Goal: Task Accomplishment & Management: Manage account settings

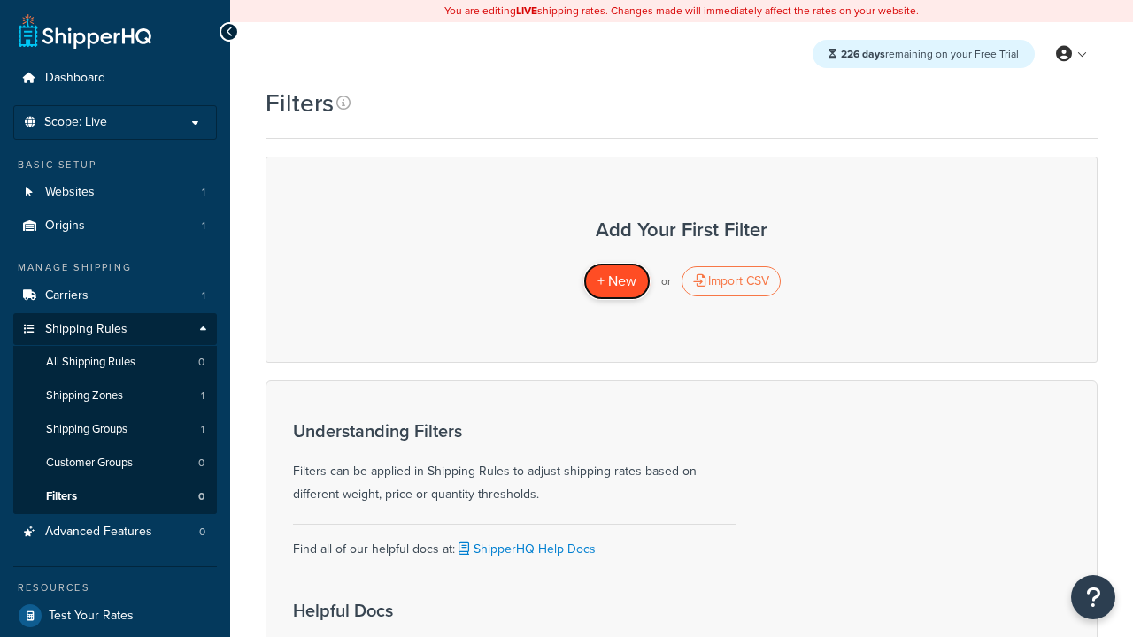
click at [616, 282] on span "+ New" at bounding box center [617, 281] width 39 height 20
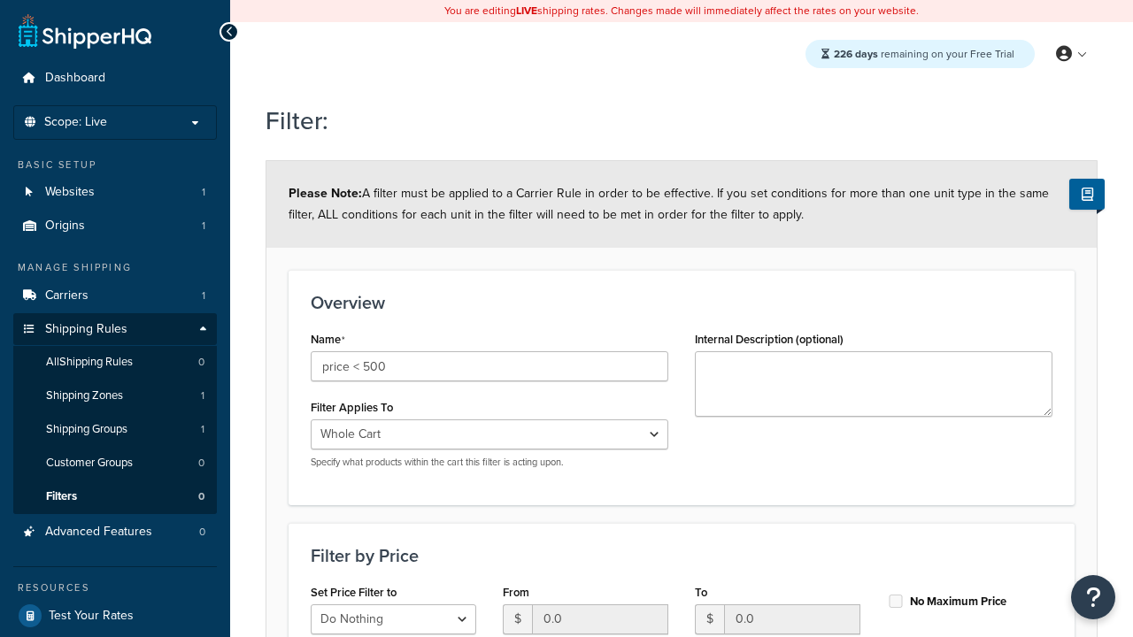
select select "range"
type input "price < 500"
type input "500"
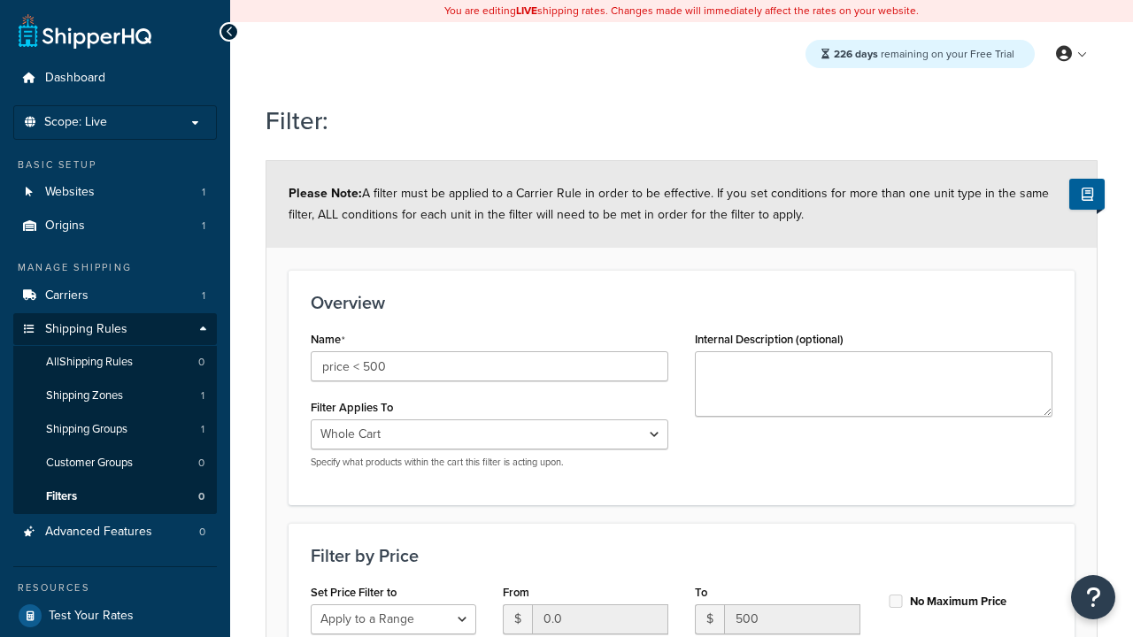
type input "500"
checkbox input "true"
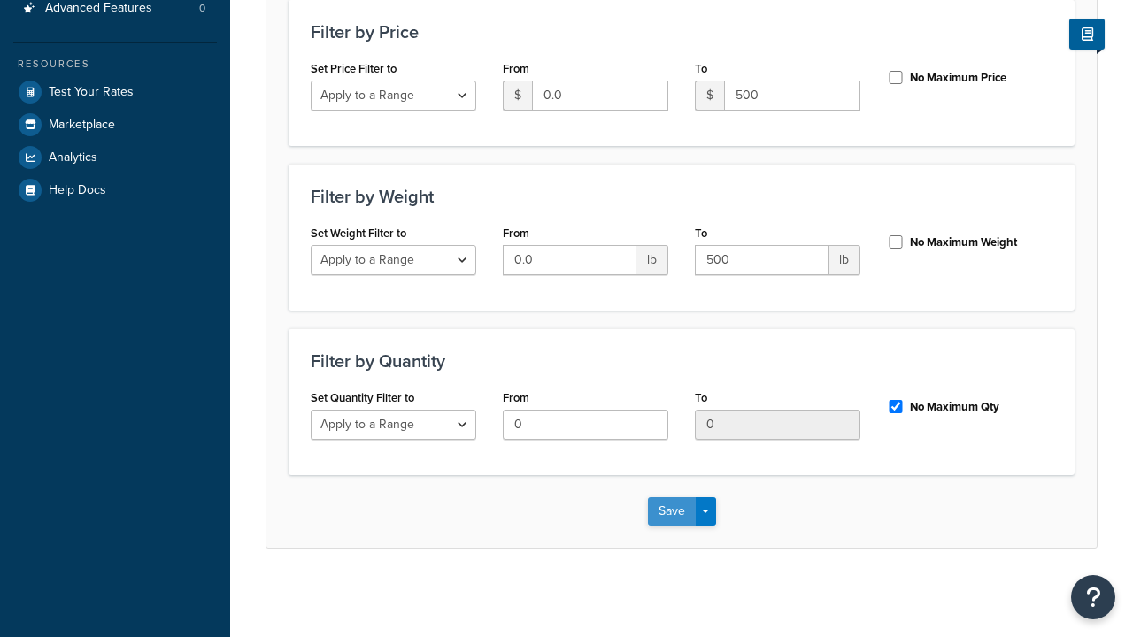
click at [671, 511] on button "Save" at bounding box center [672, 512] width 48 height 28
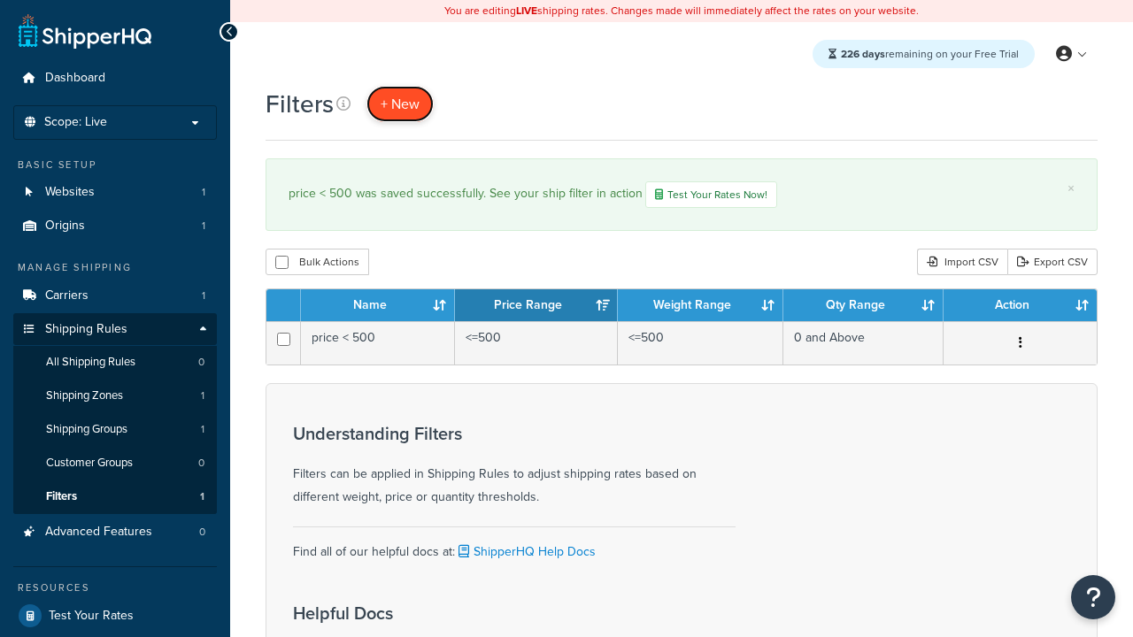
click at [400, 104] on span "+ New" at bounding box center [400, 104] width 39 height 20
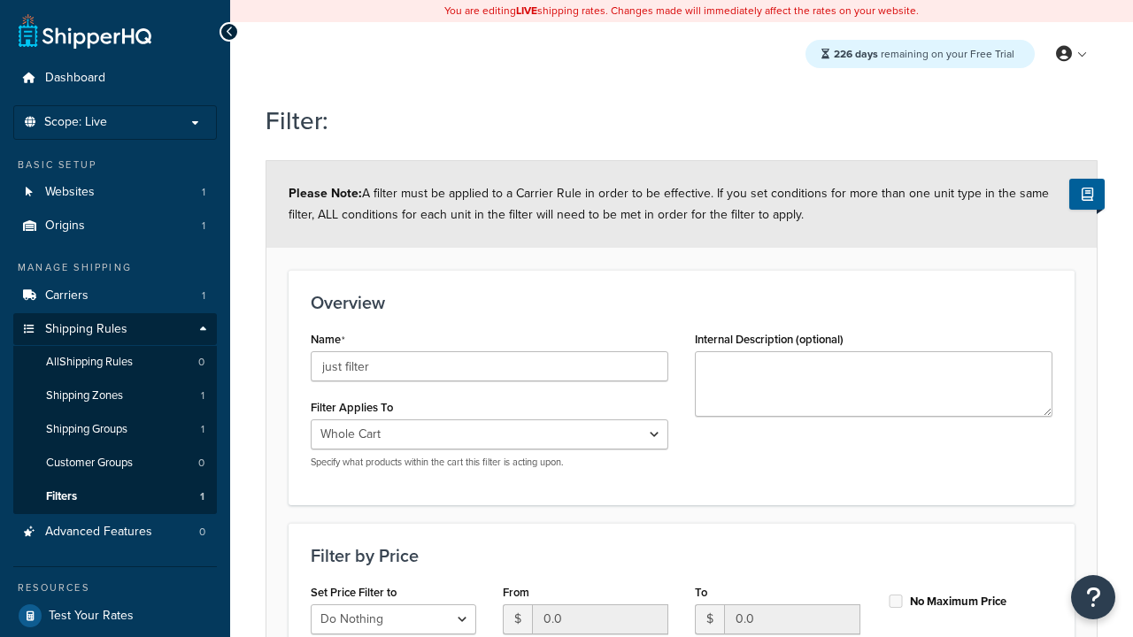
scroll to position [524, 0]
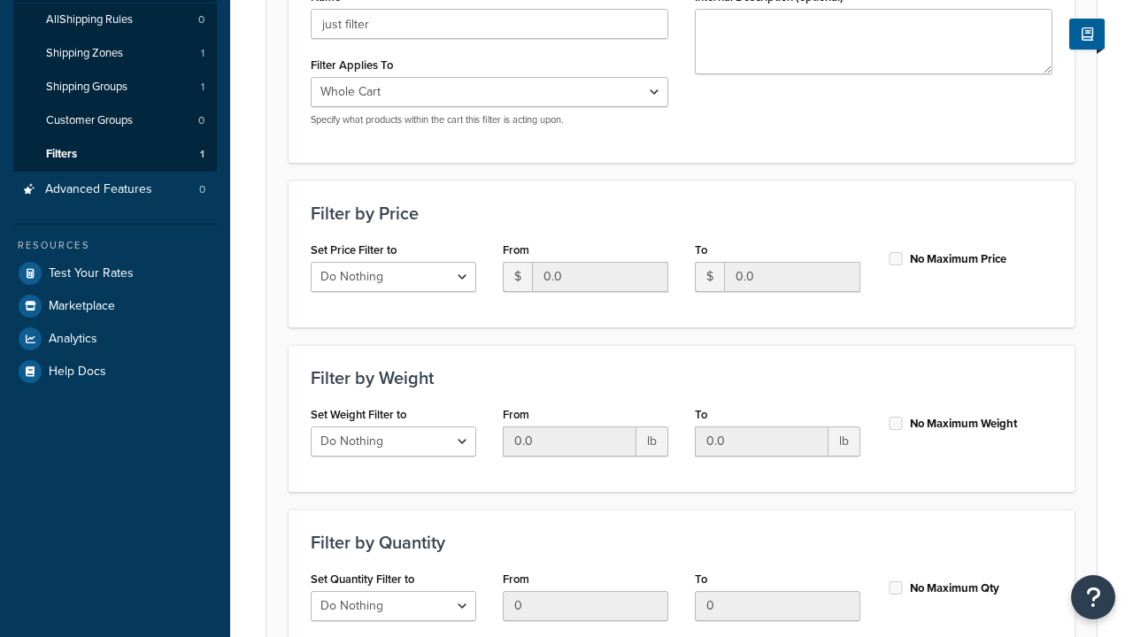
type input "just filter"
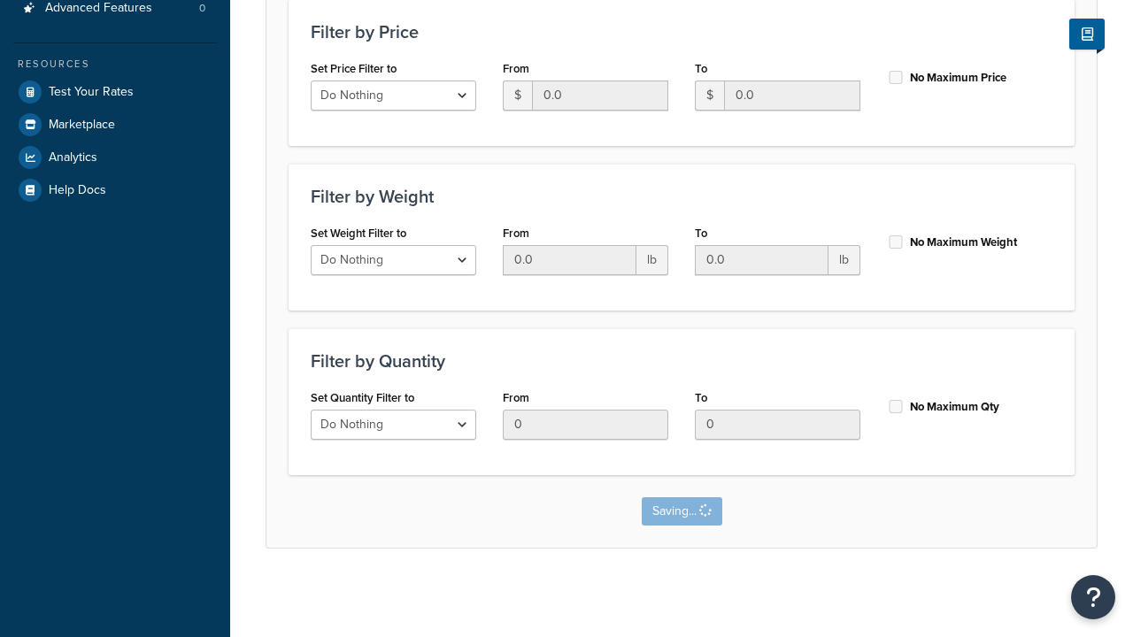
scroll to position [0, 0]
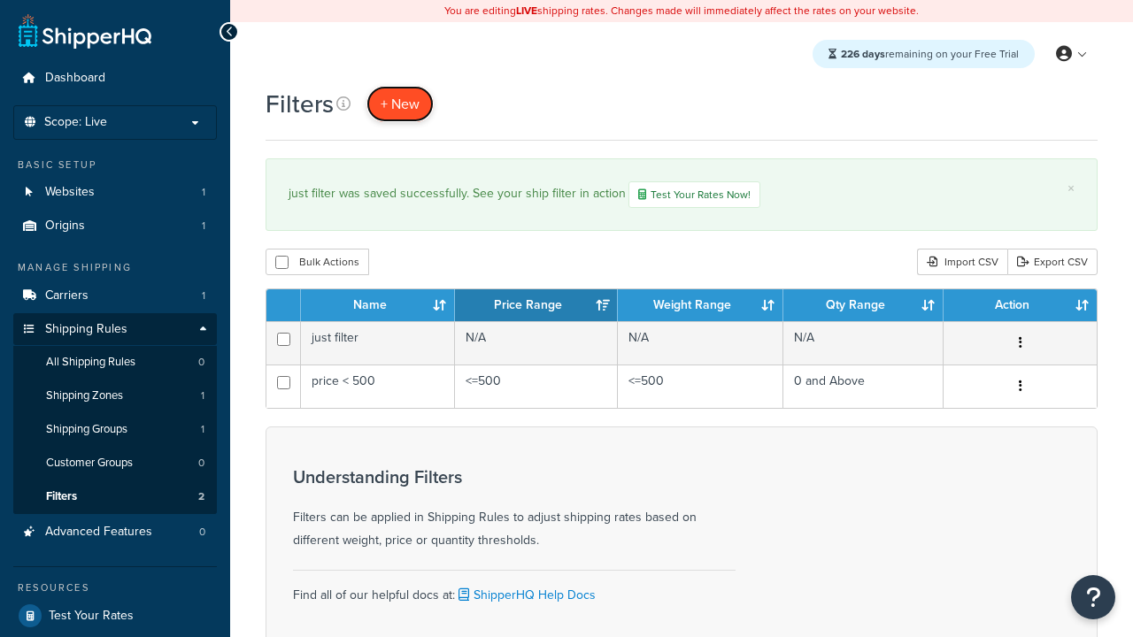
click at [400, 104] on span "+ New" at bounding box center [400, 104] width 39 height 20
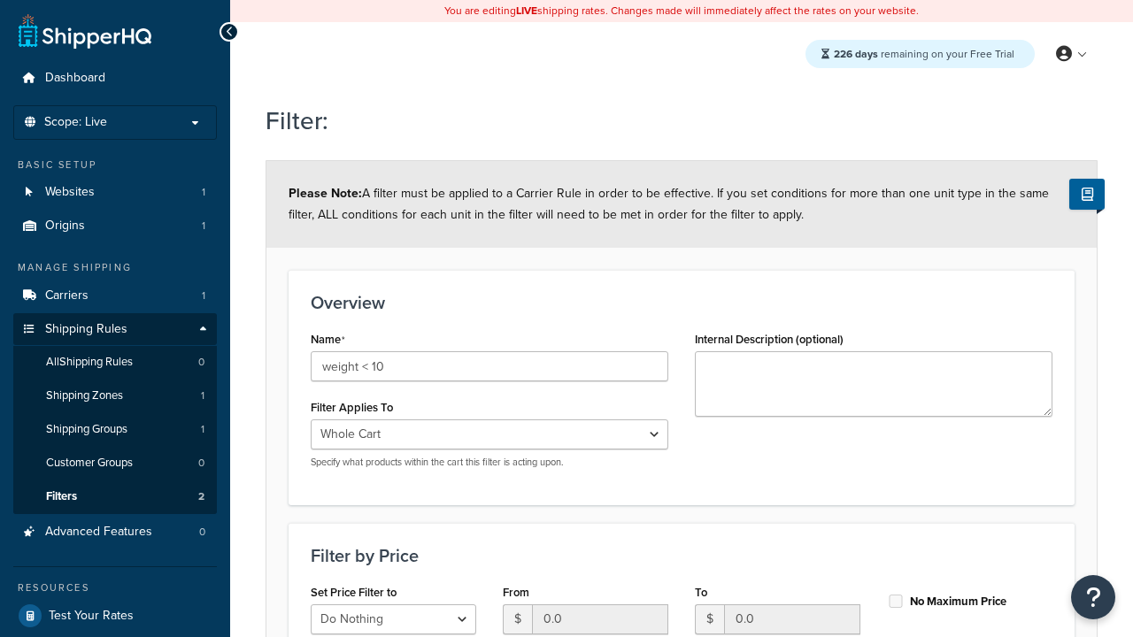
select select "range"
type input "weight < 10"
type input "10"
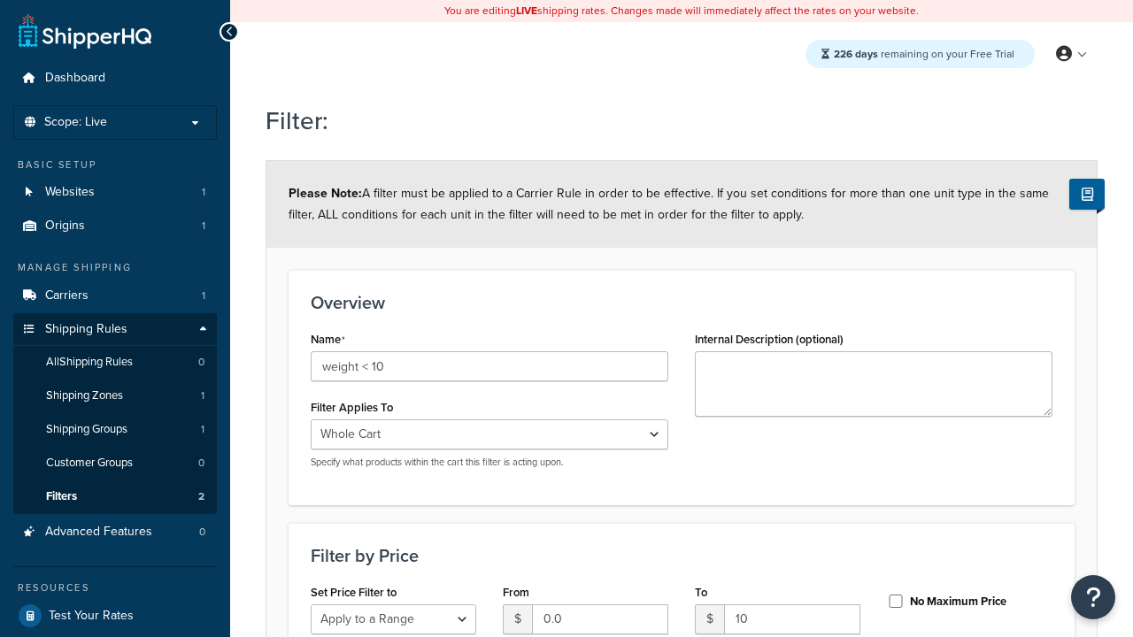
scroll to position [524, 0]
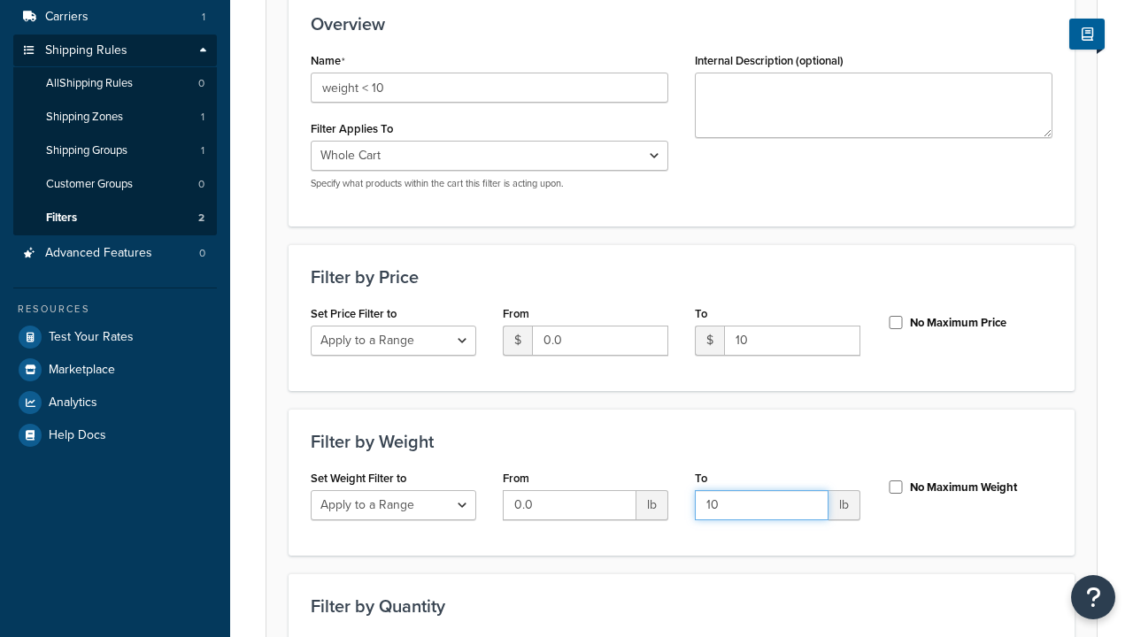
type input "10"
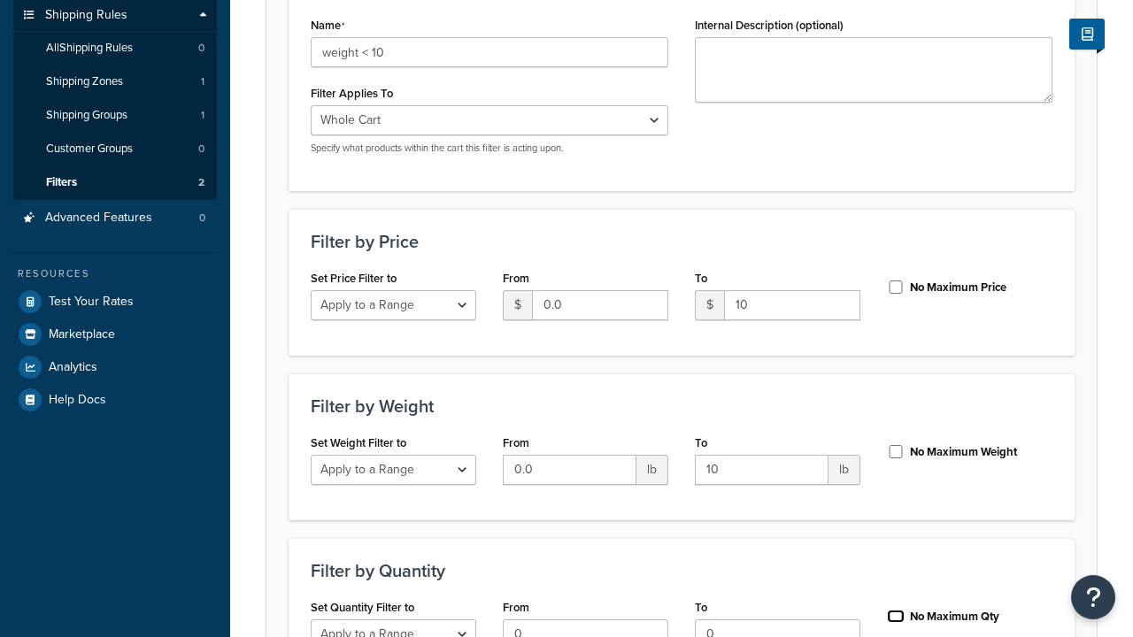
click at [896, 610] on input "No Maximum Qty" at bounding box center [896, 616] width 18 height 13
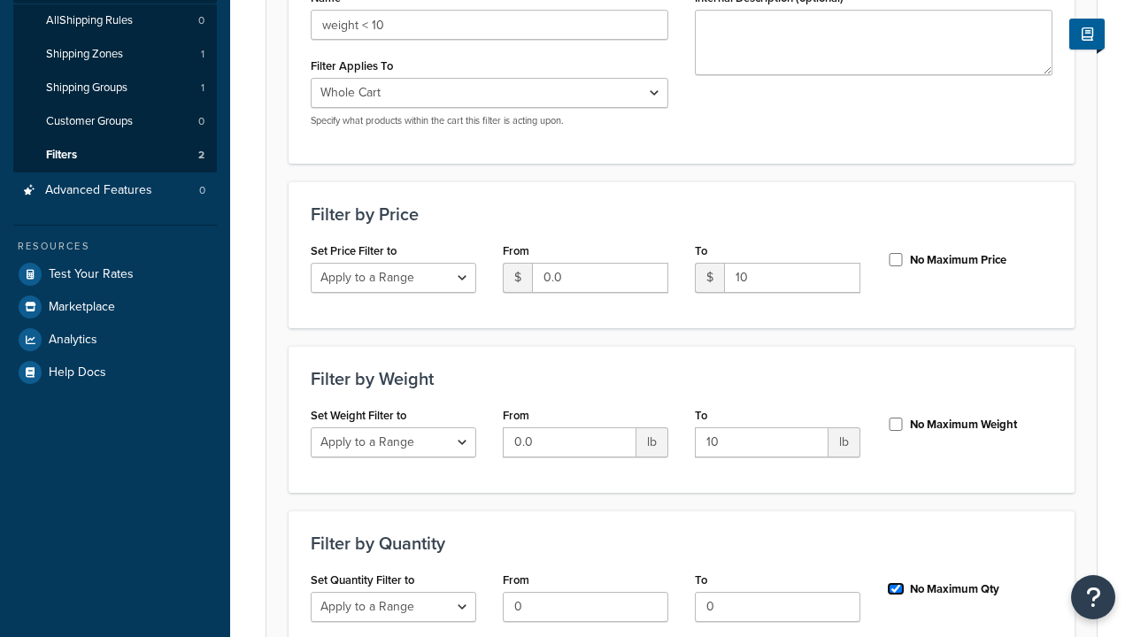
checkbox input "true"
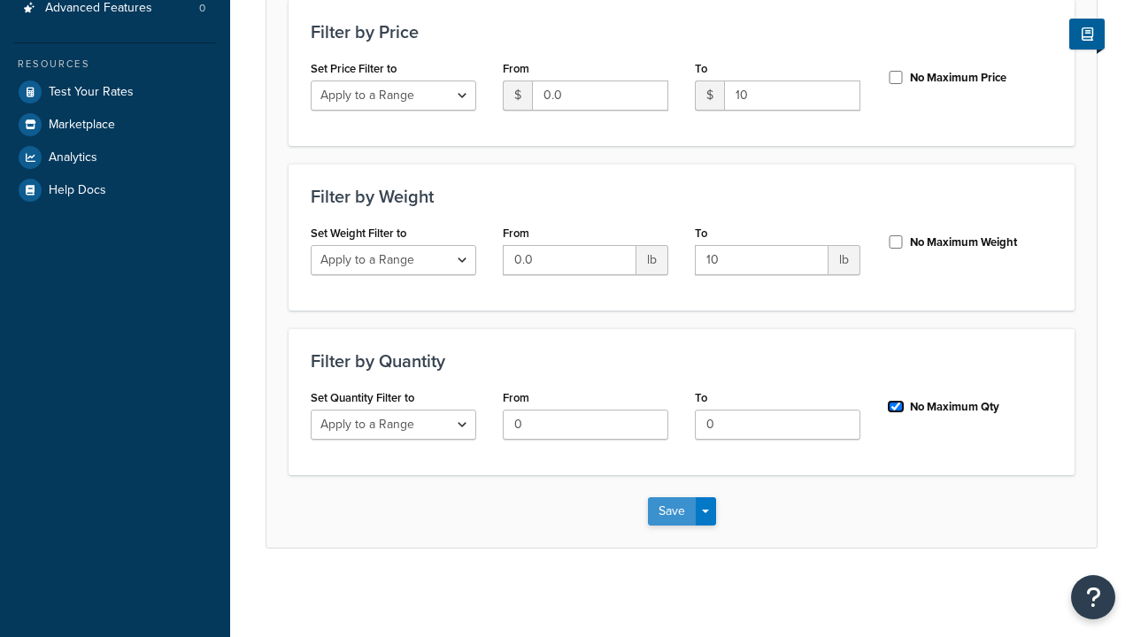
scroll to position [0, 0]
click at [671, 511] on button "Save" at bounding box center [672, 512] width 48 height 28
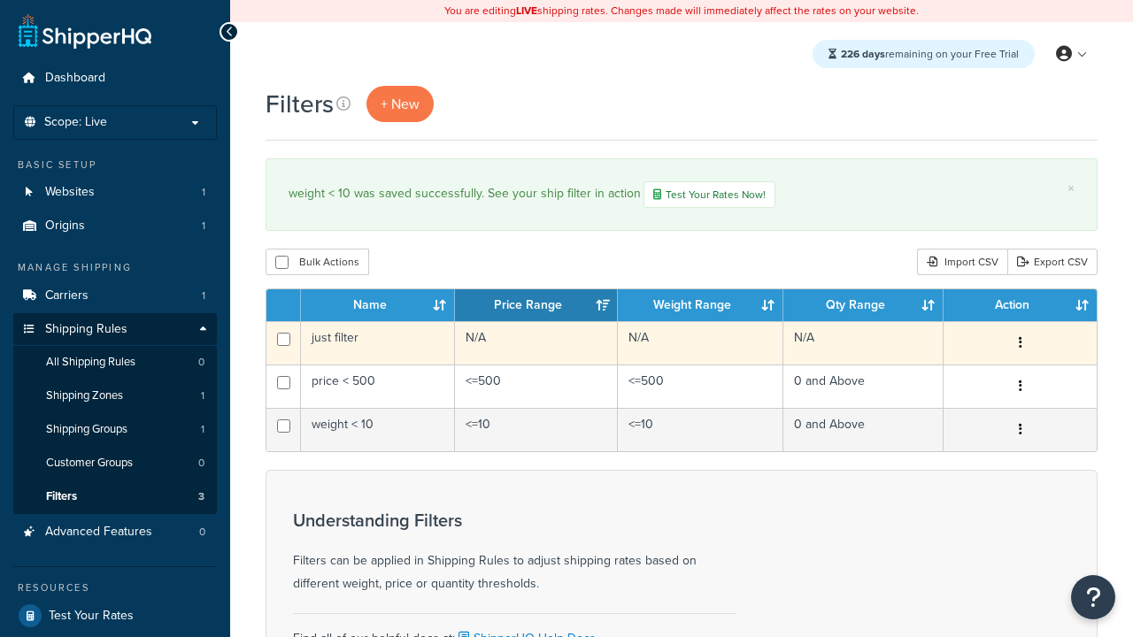
click at [1020, 345] on icon "button" at bounding box center [1021, 342] width 4 height 12
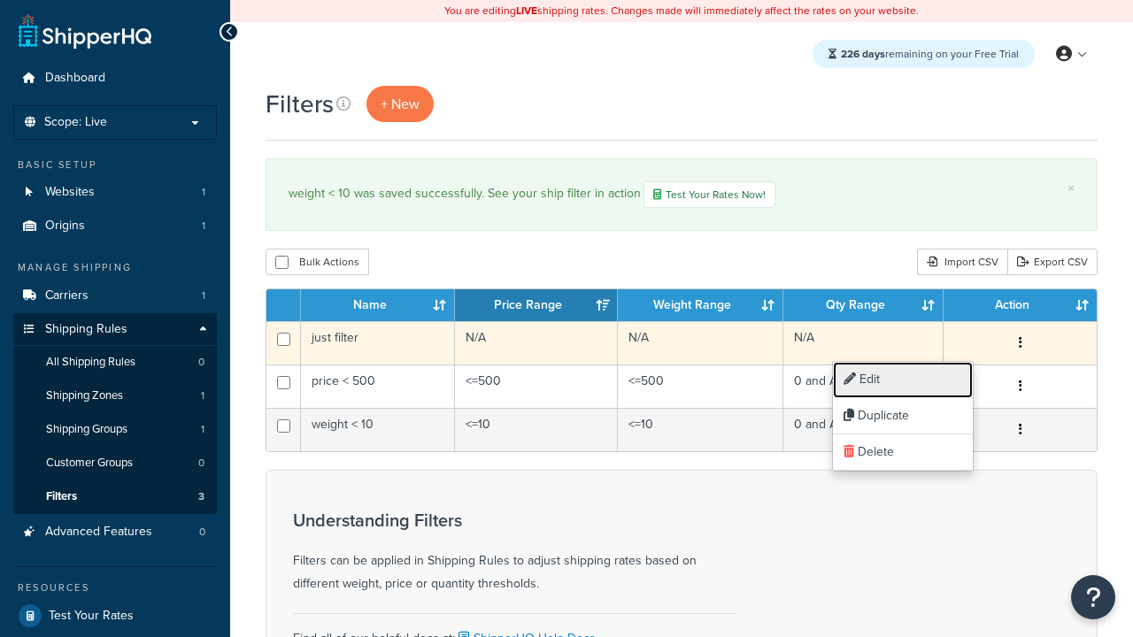
click at [903, 380] on link "Edit" at bounding box center [903, 380] width 140 height 36
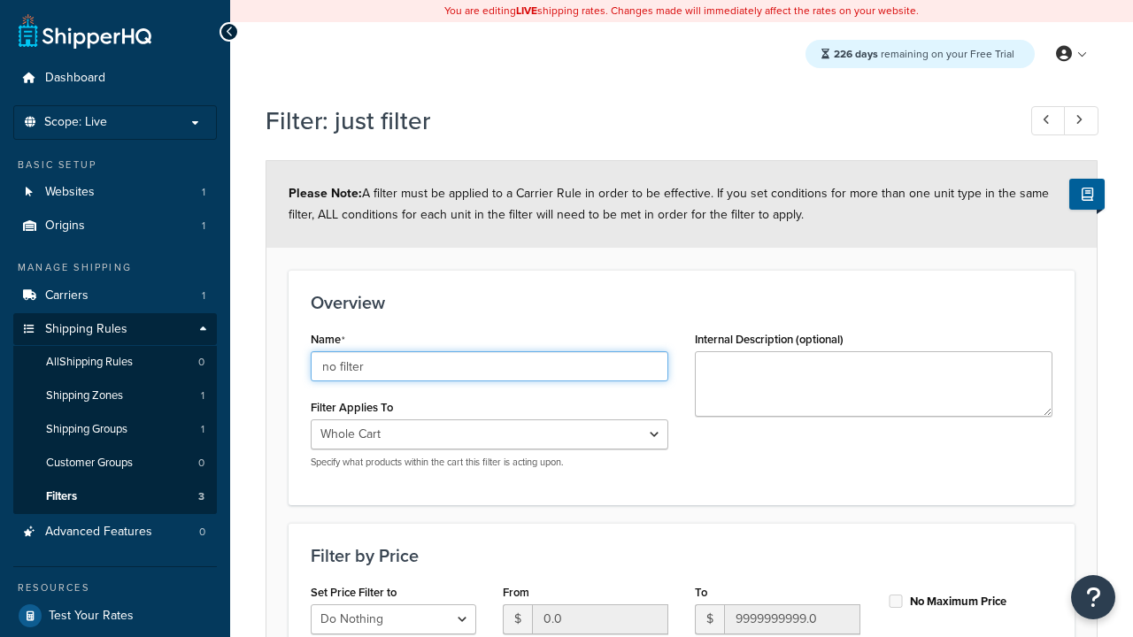
type input "no filter"
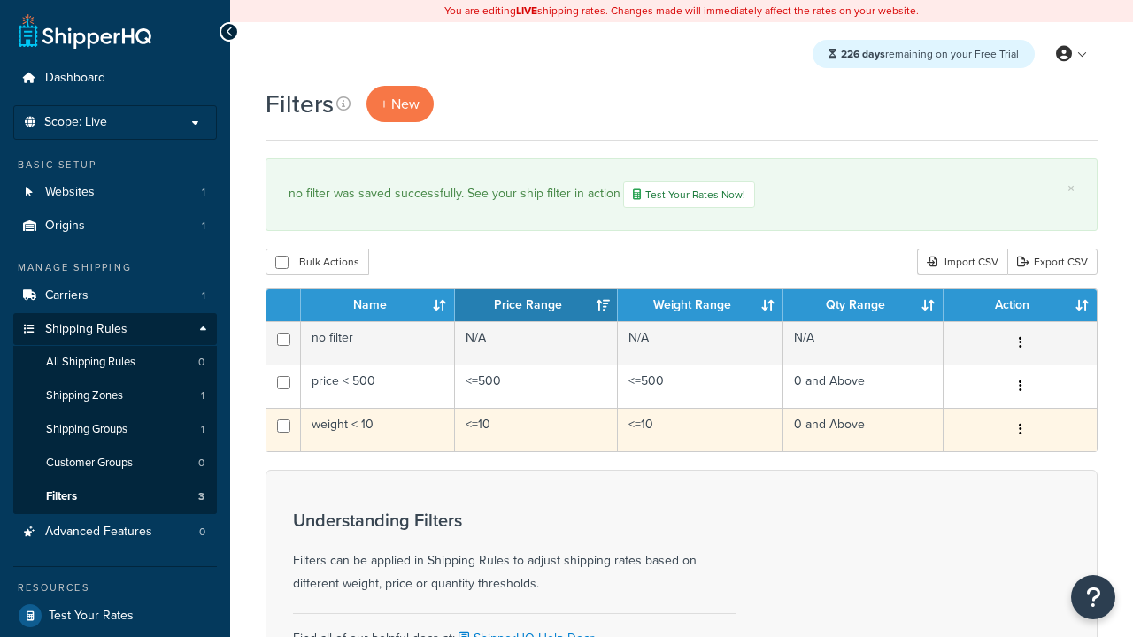
click at [1020, 432] on icon "button" at bounding box center [1021, 429] width 4 height 12
click at [0, 0] on link "Duplicate" at bounding box center [0, 0] width 0 height 0
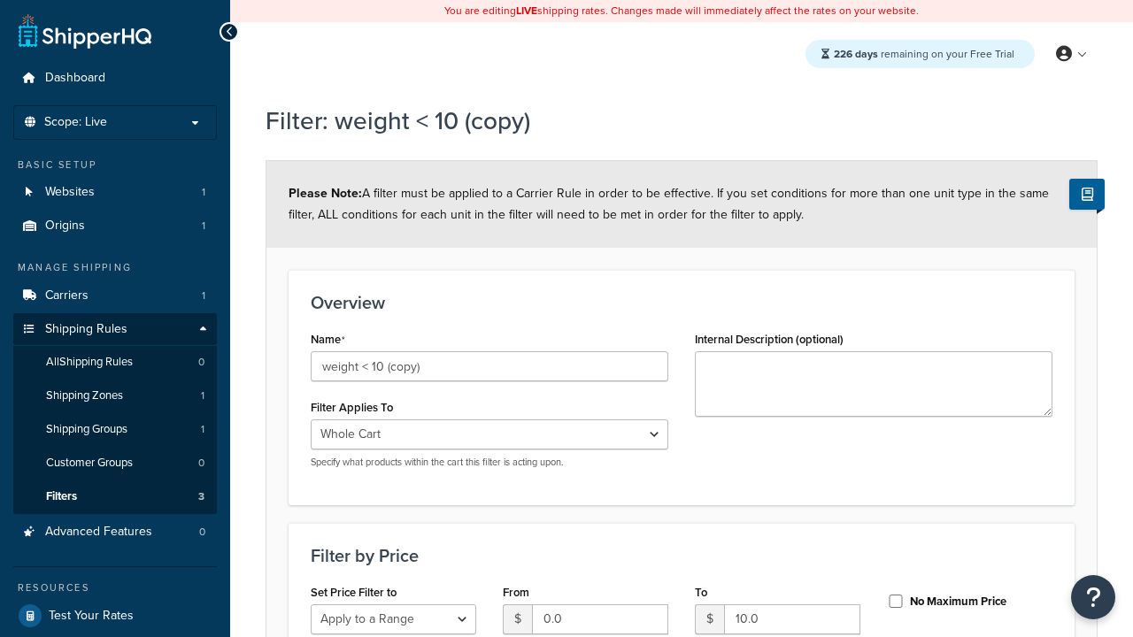
select select "range"
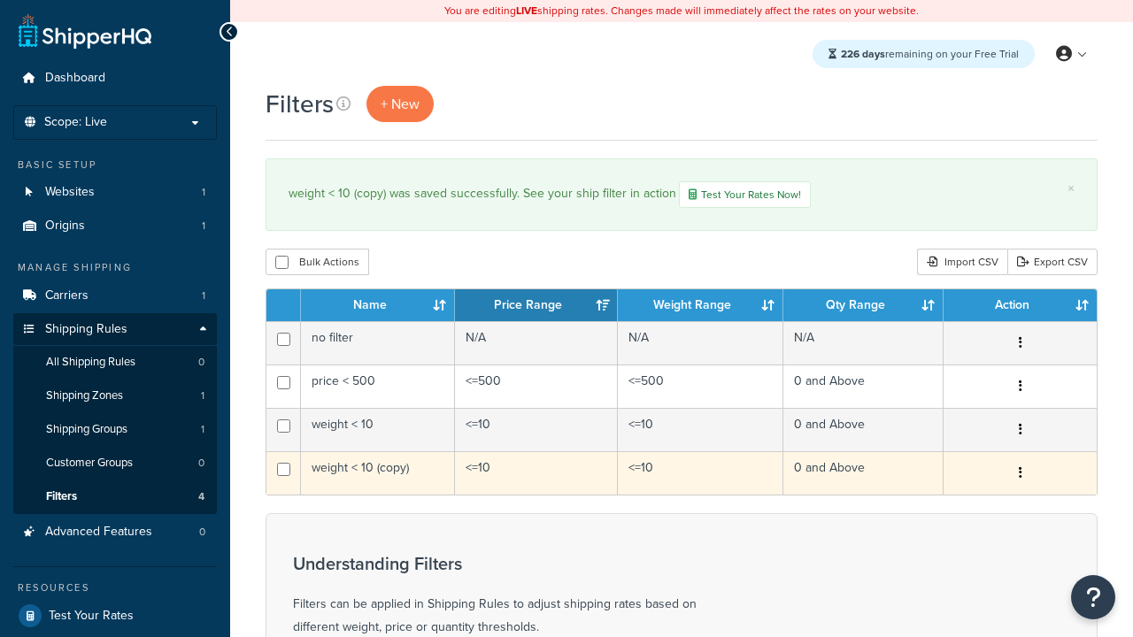
click at [1020, 475] on icon "button" at bounding box center [1021, 473] width 4 height 12
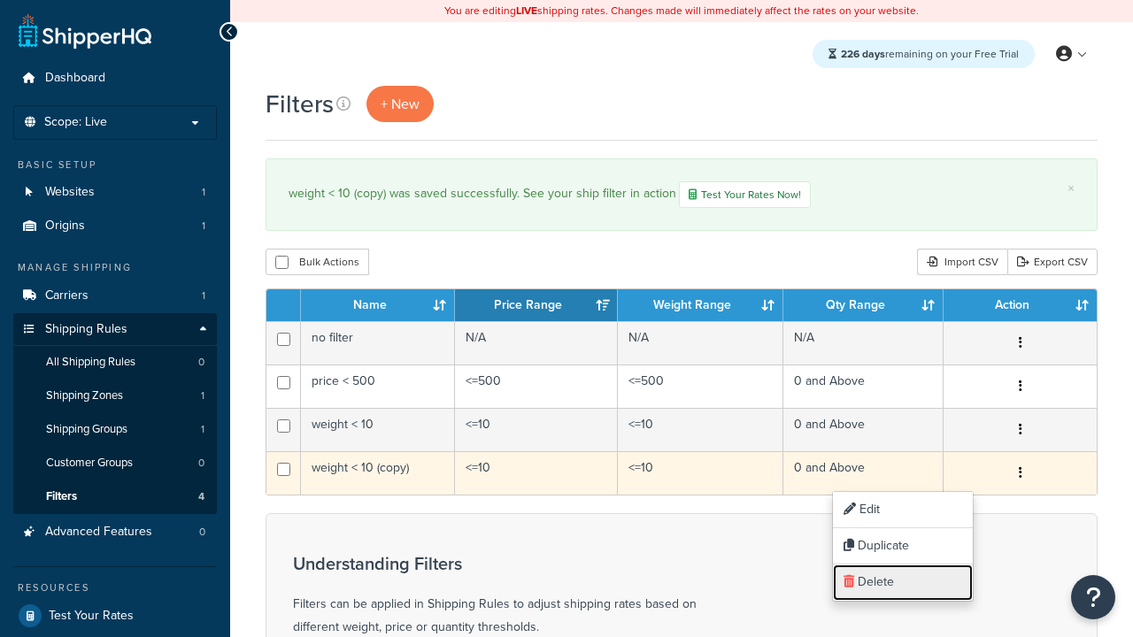
click at [903, 583] on link "Delete" at bounding box center [903, 583] width 140 height 36
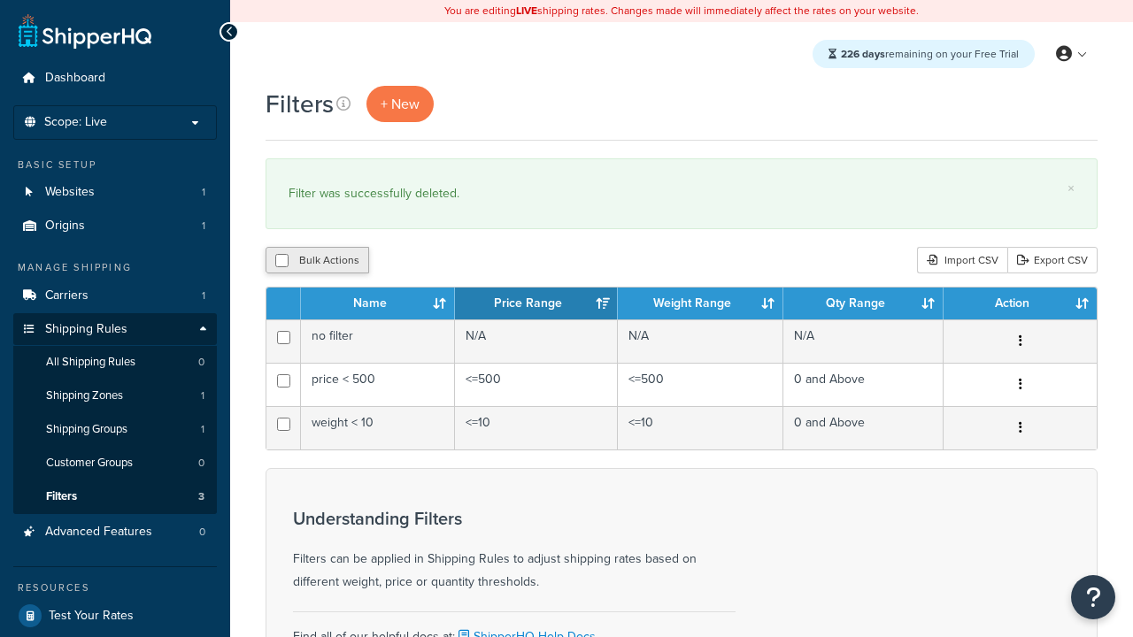
click at [317, 261] on button "Bulk Actions" at bounding box center [318, 260] width 104 height 27
checkbox input "true"
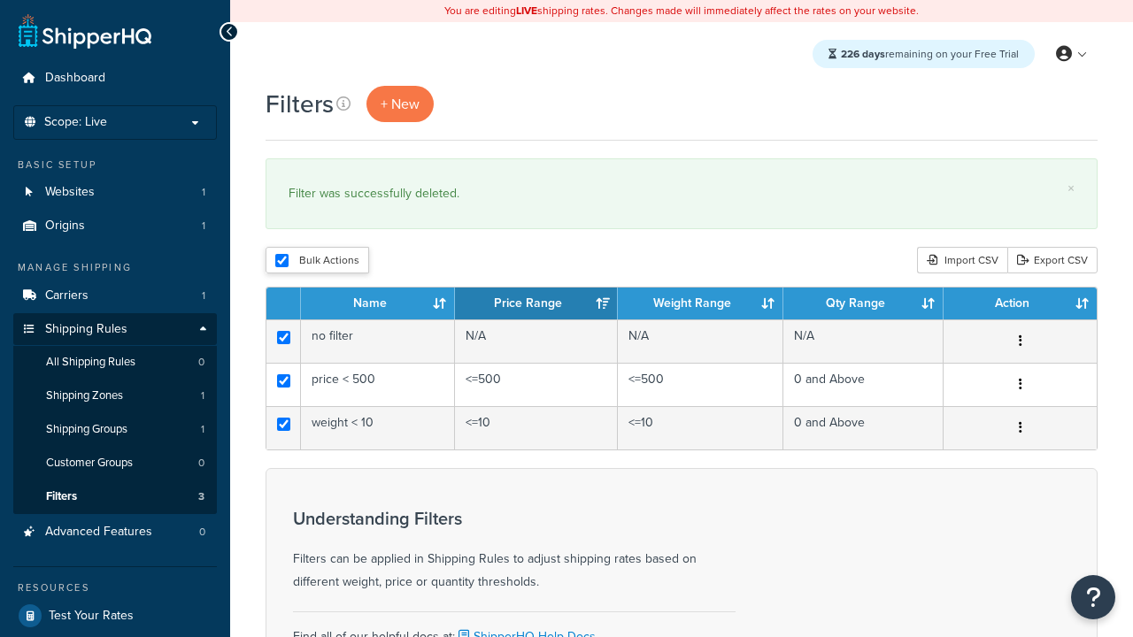
click at [0, 0] on button "Duplicate" at bounding box center [0, 0] width 0 height 0
